Goal: Navigation & Orientation: Find specific page/section

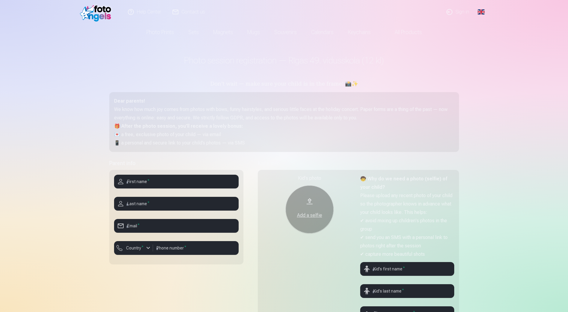
click at [105, 14] on img at bounding box center [97, 11] width 34 height 19
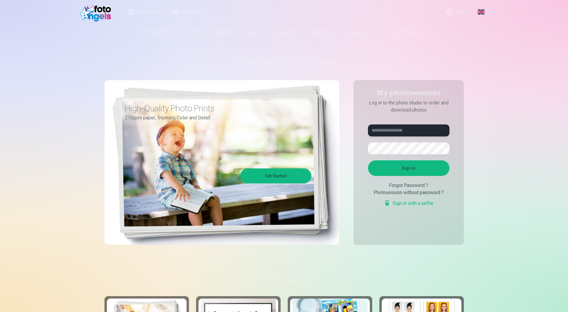
type input "**********"
click at [484, 12] on link "Global" at bounding box center [481, 12] width 12 height 24
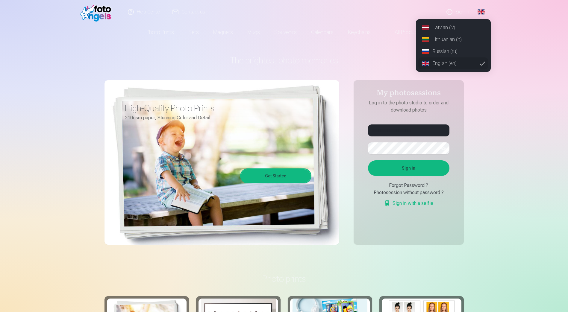
click at [436, 39] on link "Lithuanian (lt)" at bounding box center [454, 40] width 70 height 12
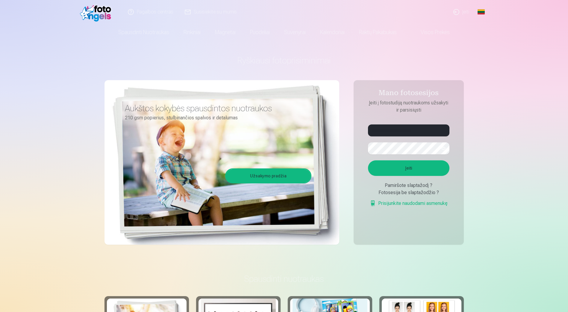
click at [479, 12] on link "Global" at bounding box center [481, 12] width 12 height 24
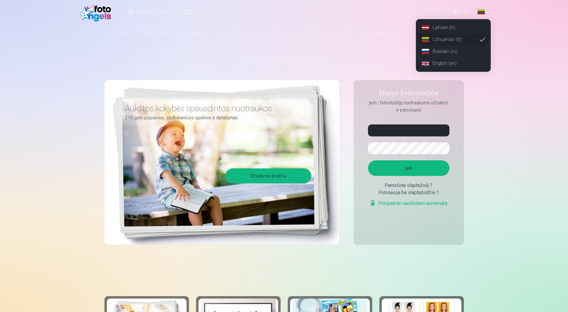
click at [436, 28] on link "Latvian (lv)" at bounding box center [454, 28] width 70 height 12
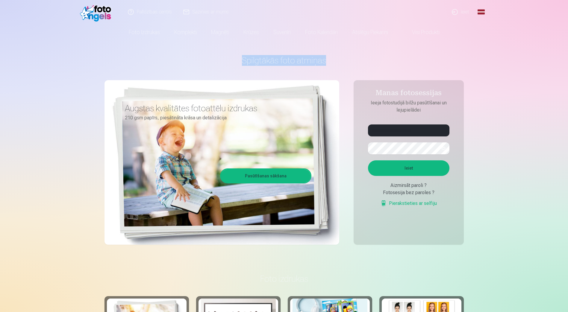
drag, startPoint x: 325, startPoint y: 61, endPoint x: 241, endPoint y: 62, distance: 84.8
click at [241, 62] on h1 "Spilgtākās foto atmiņas" at bounding box center [285, 60] width 360 height 11
copy h1 "Spilgtākās foto atmiņas"
